Goal: Communication & Community: Answer question/provide support

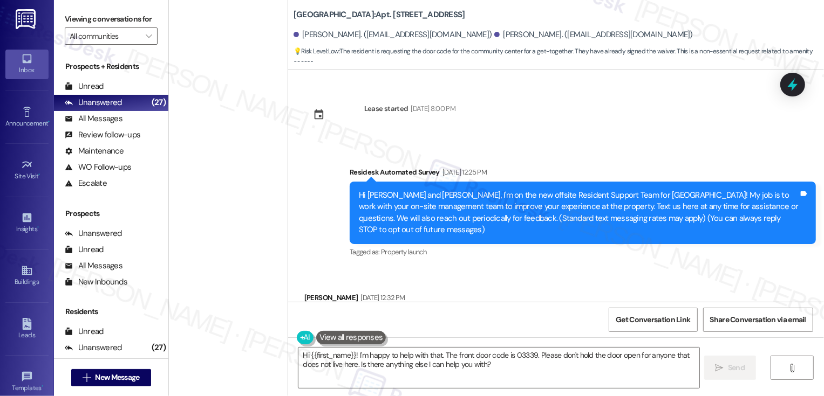
scroll to position [1950, 0]
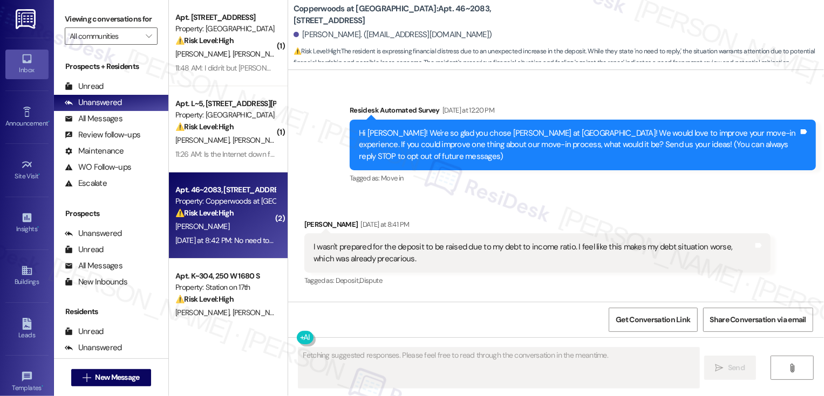
scroll to position [252, 0]
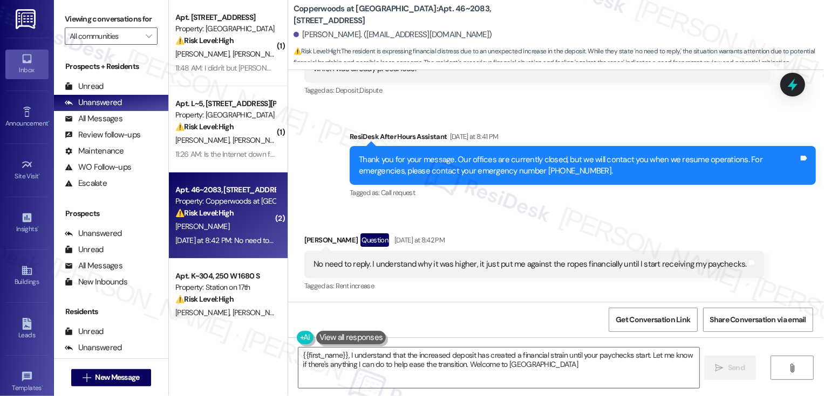
type textarea "{{first_name}}, I understand that the increased deposit has created a financial…"
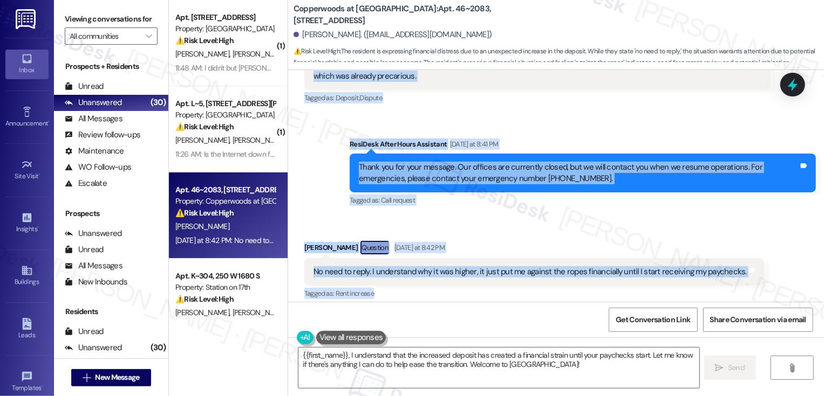
scroll to position [253, 0]
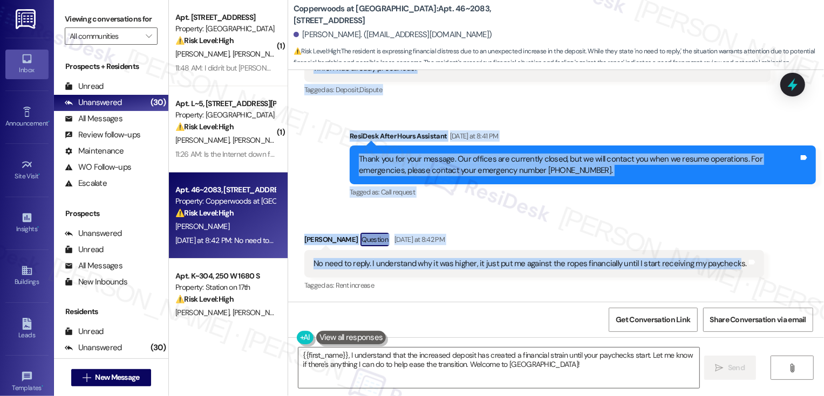
drag, startPoint x: 344, startPoint y: 116, endPoint x: 723, endPoint y: 263, distance: 407.2
click at [724, 264] on div "Lease started [DATE] 8:00 PM Survey, sent via SMS Residesk Automated Survey [DA…" at bounding box center [556, 186] width 536 height 232
copy div "Residesk Automated Survey [DATE] at 12:20 PM Hi [PERSON_NAME]! We're so glad yo…"
click at [491, 220] on div "Received via SMS [PERSON_NAME] Question [DATE] at 8:42 PM No need to reply. I u…" at bounding box center [556, 255] width 536 height 93
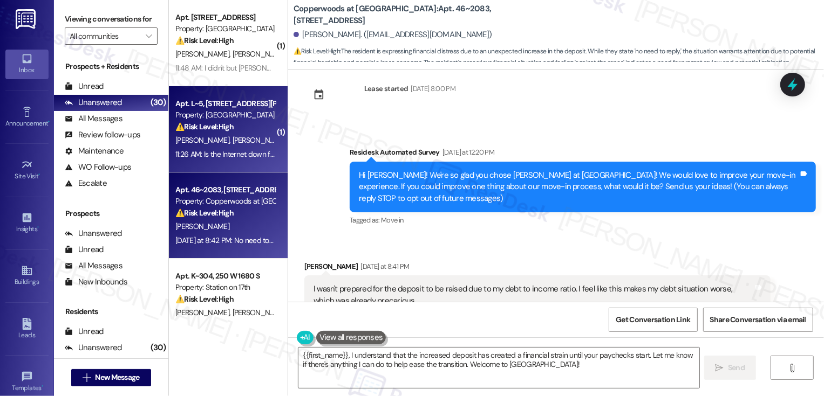
scroll to position [22, 0]
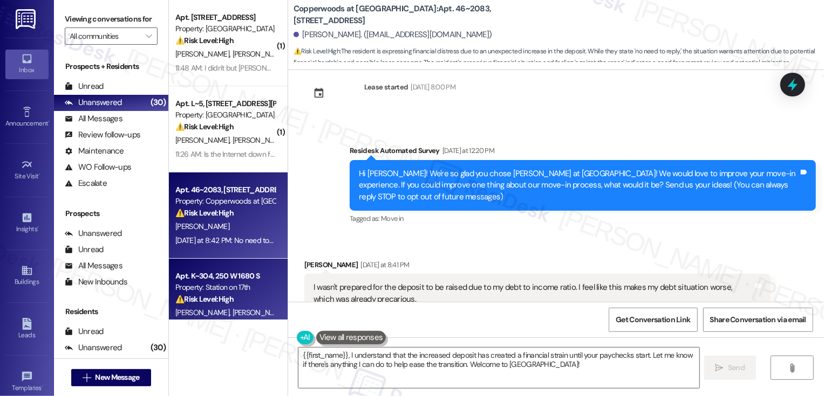
click at [215, 263] on div "Apt. K~304, 250 W 1680 S Property: Station on 17th ⚠️ Risk Level: High The resi…" at bounding box center [228, 302] width 119 height 86
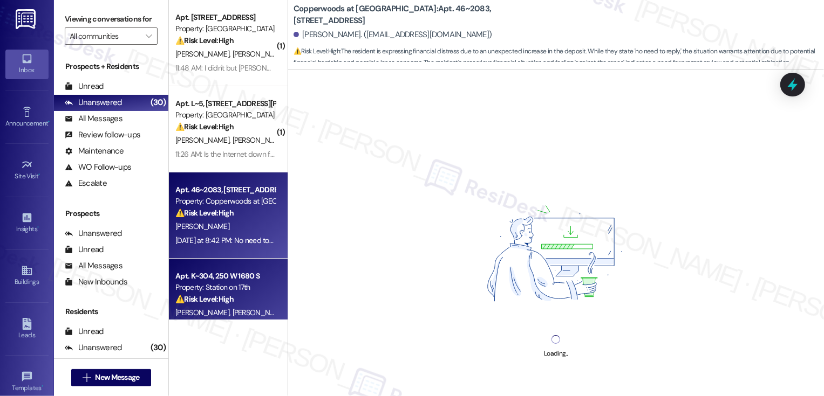
click at [223, 227] on div "[PERSON_NAME]" at bounding box center [225, 226] width 102 height 13
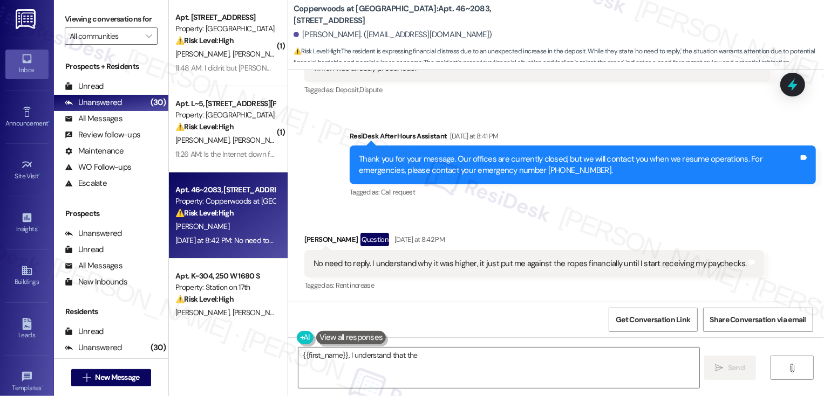
scroll to position [253, 0]
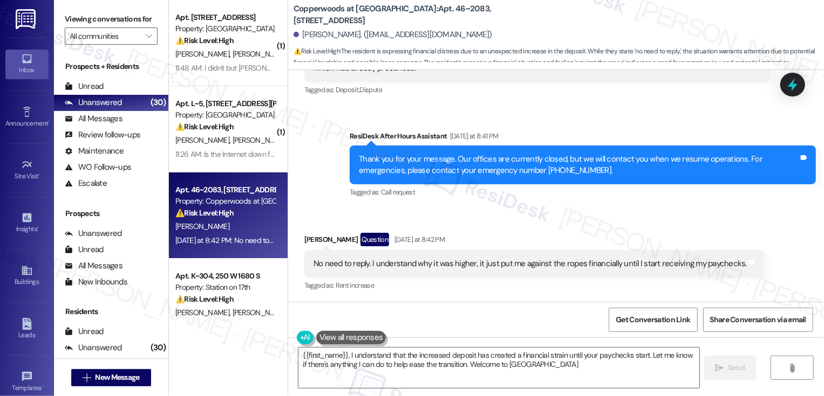
type textarea "{{first_name}}, I understand that the increased deposit has created a financial…"
click at [426, 359] on textarea "{{first_name}}, I understand that the increased deposit has created a financial…" at bounding box center [498, 368] width 401 height 40
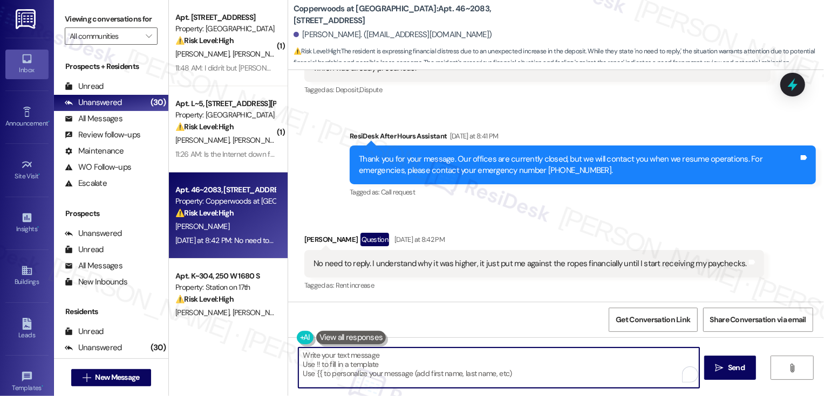
paste textarea "Hi [PERSON_NAME], thank you for sharing your experience so openly. I completely…"
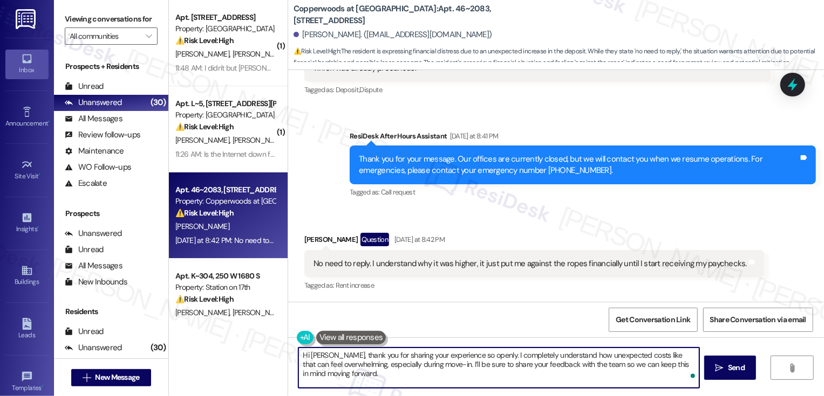
click at [325, 356] on textarea "Hi [PERSON_NAME], thank you for sharing your experience so openly. I completely…" at bounding box center [498, 368] width 401 height 40
click at [542, 372] on textarea "Hi [PERSON_NAME], it's a pleasure to meet you! Thank you for sharing your exper…" at bounding box center [498, 368] width 401 height 40
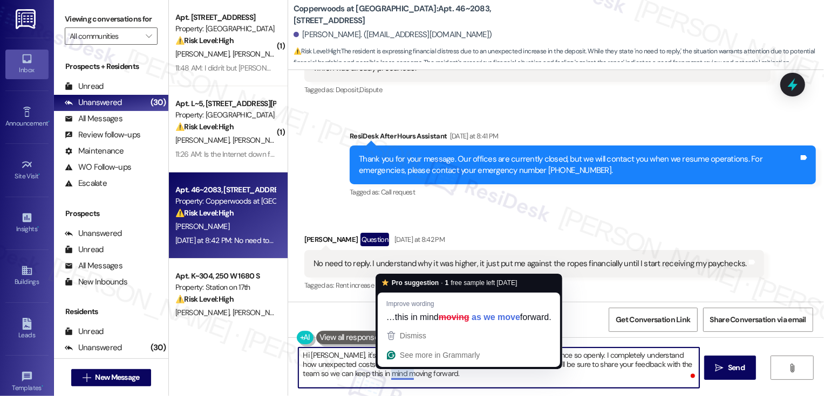
click at [457, 381] on textarea "Hi [PERSON_NAME], it's a pleasure to meet you! Thank you for sharing your exper…" at bounding box center [498, 368] width 401 height 40
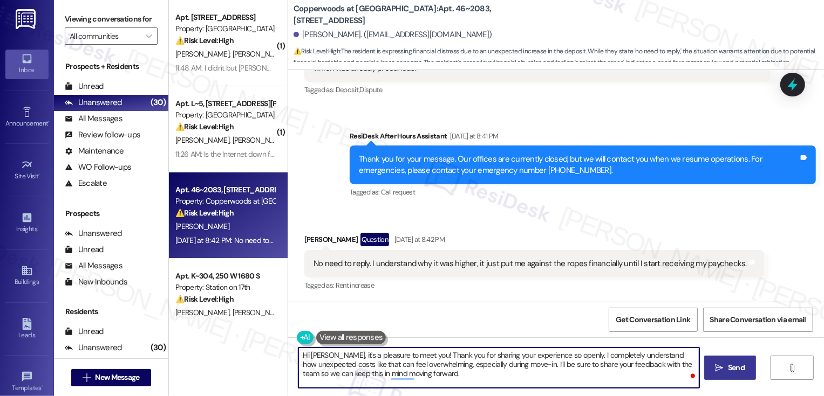
type textarea "Hi [PERSON_NAME], it's a pleasure to meet you! Thank you for sharing your exper…"
click at [726, 366] on span "Send" at bounding box center [735, 367] width 21 height 11
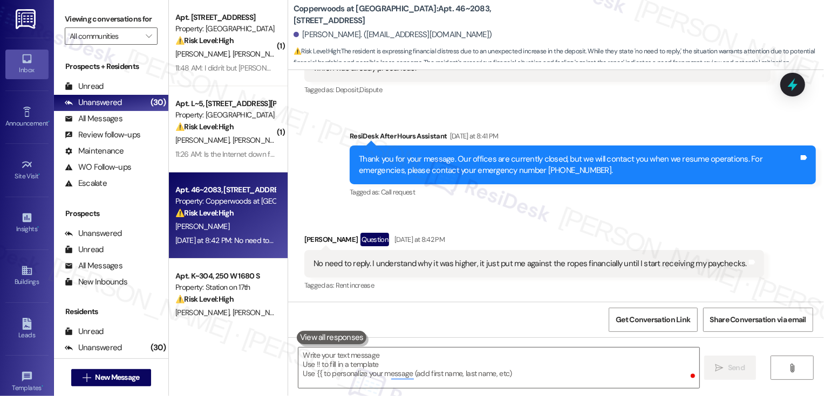
type textarea "Fetching suggested responses. Please feel free to read through the conversation…"
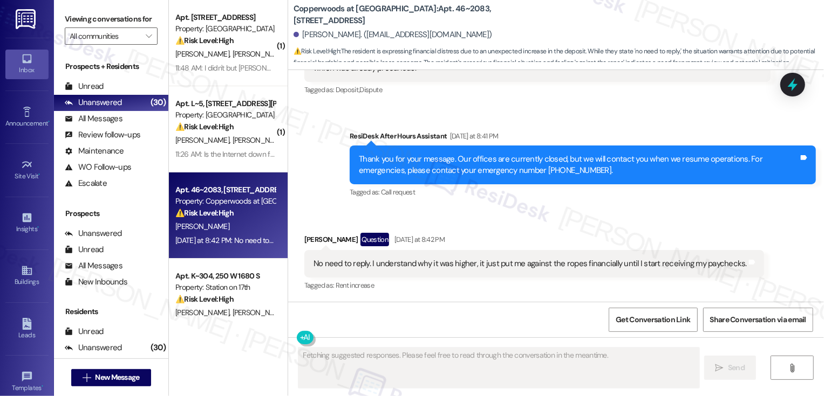
scroll to position [351, 0]
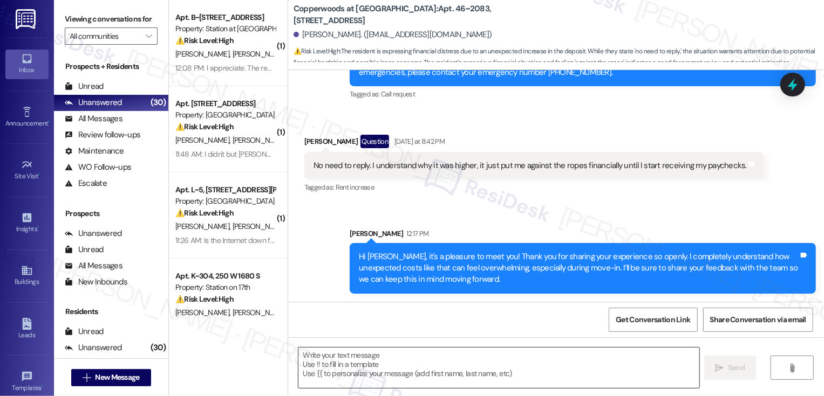
click at [497, 360] on textarea "To enrich screen reader interactions, please activate Accessibility in Grammarl…" at bounding box center [498, 368] width 401 height 40
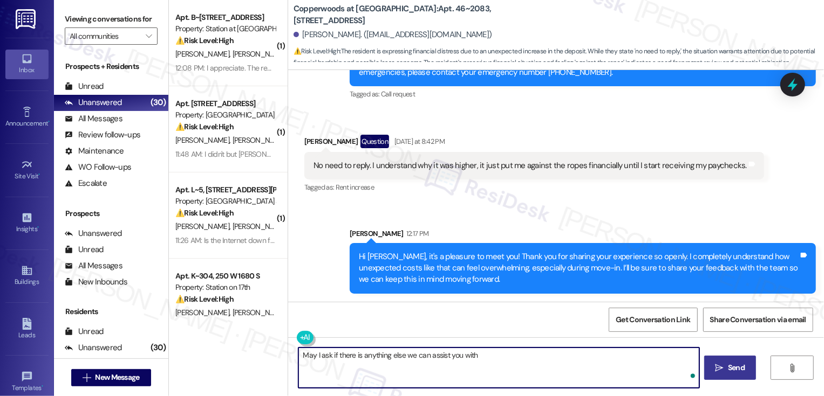
type textarea "May I ask if there is anything else we can assist you with?"
